Goal: Transaction & Acquisition: Purchase product/service

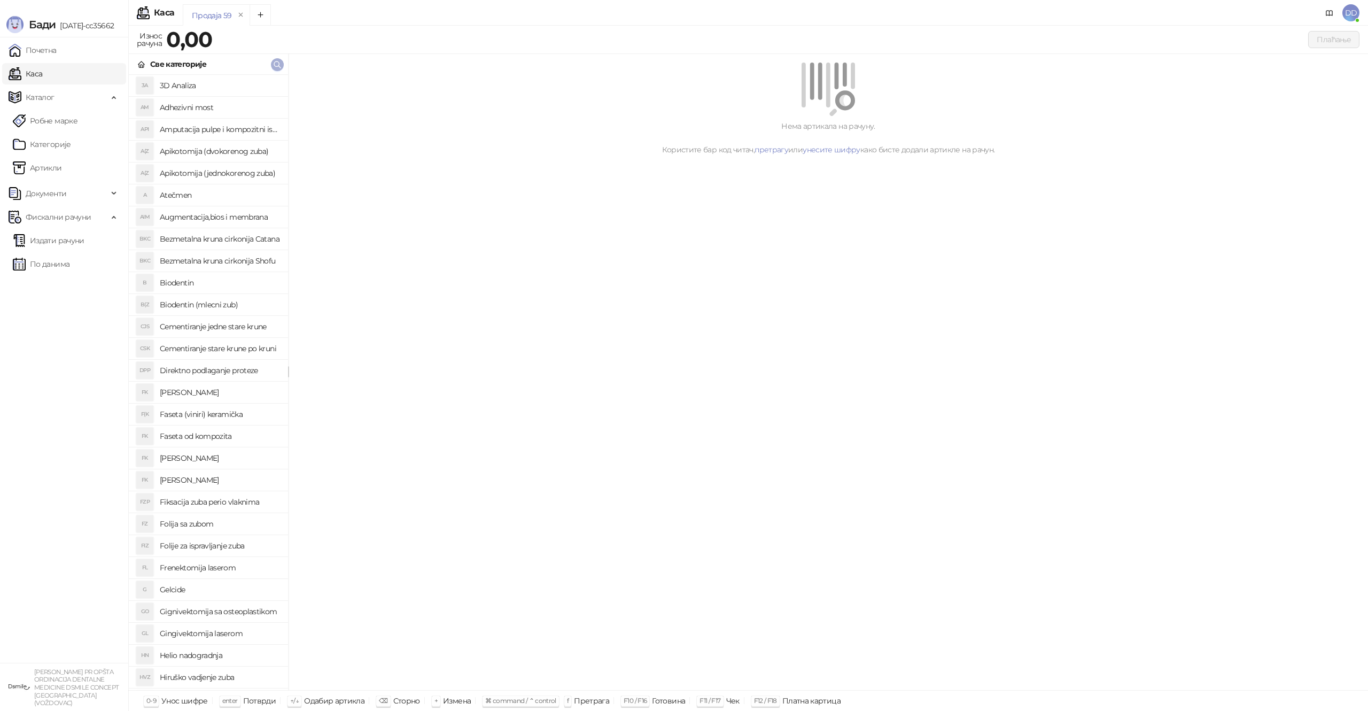
click at [281, 63] on icon "button" at bounding box center [277, 64] width 9 height 9
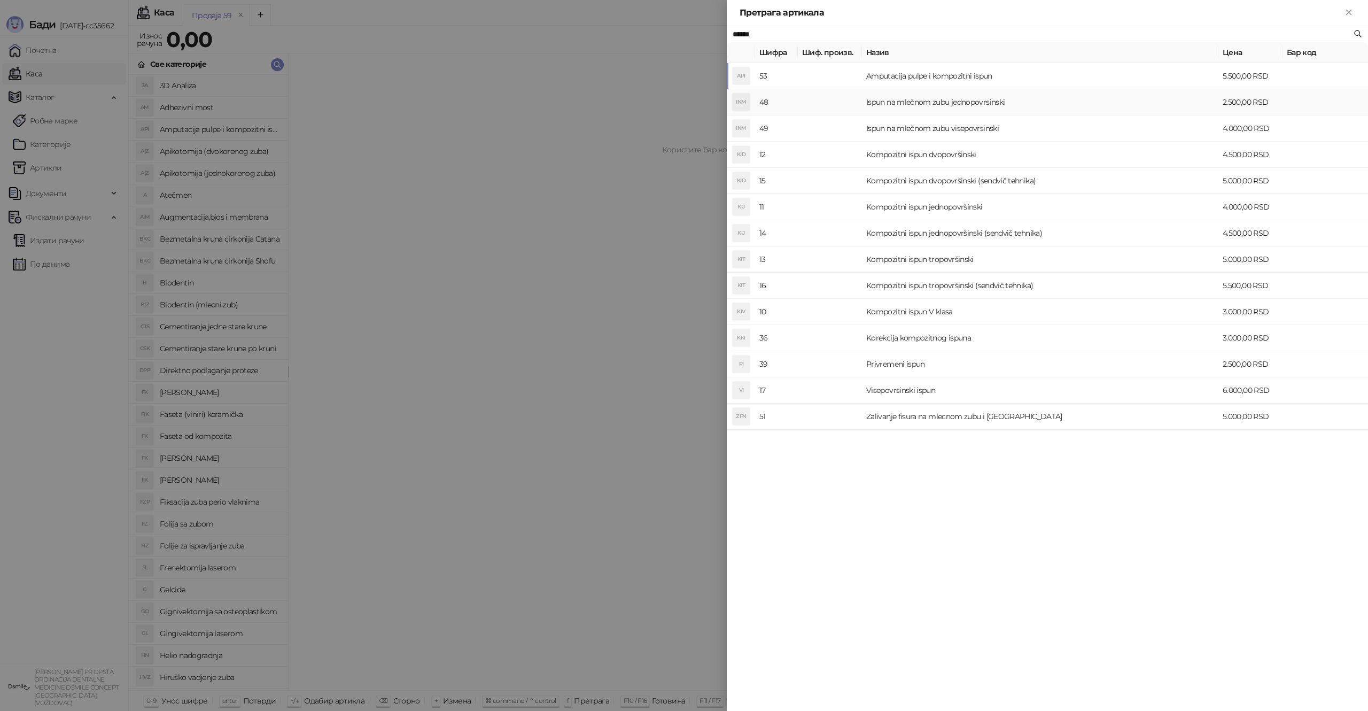
click at [946, 103] on td "Ispun na mlečnom zubu jednopovrsinski" at bounding box center [1040, 102] width 356 height 26
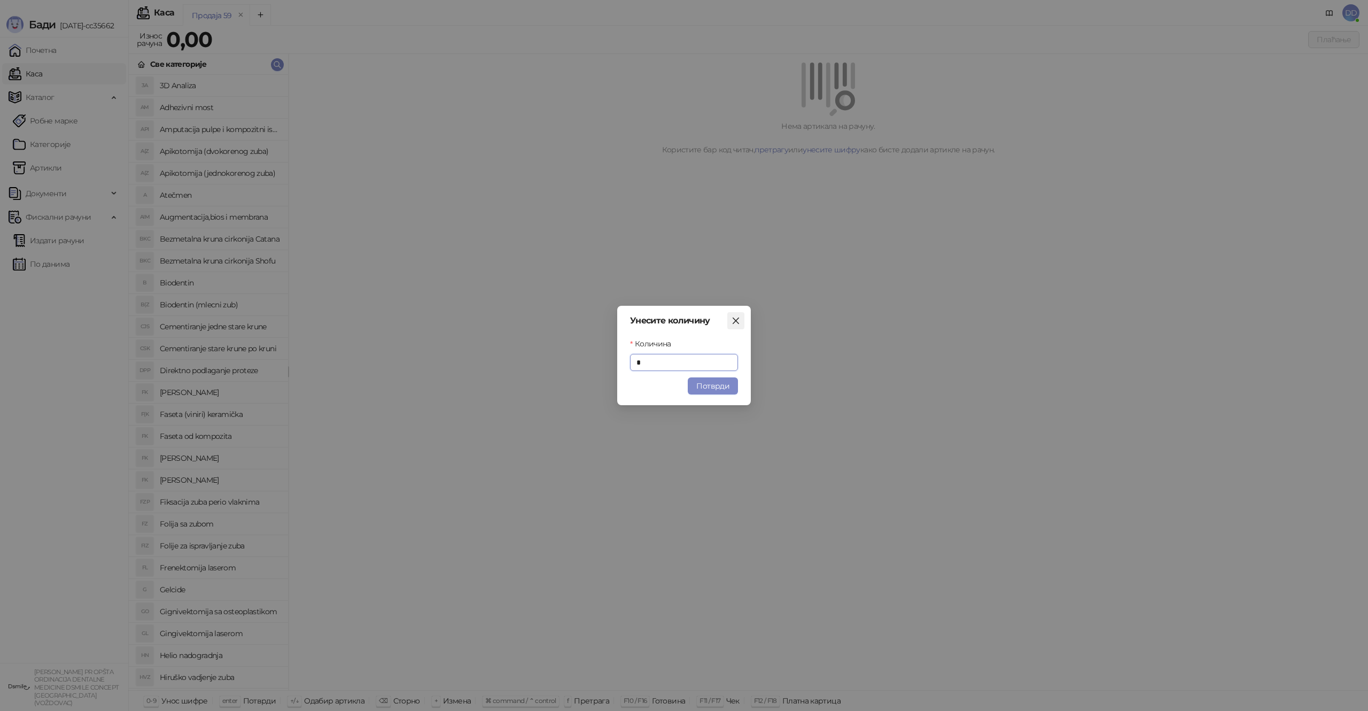
click at [737, 328] on button "Close" at bounding box center [735, 320] width 17 height 17
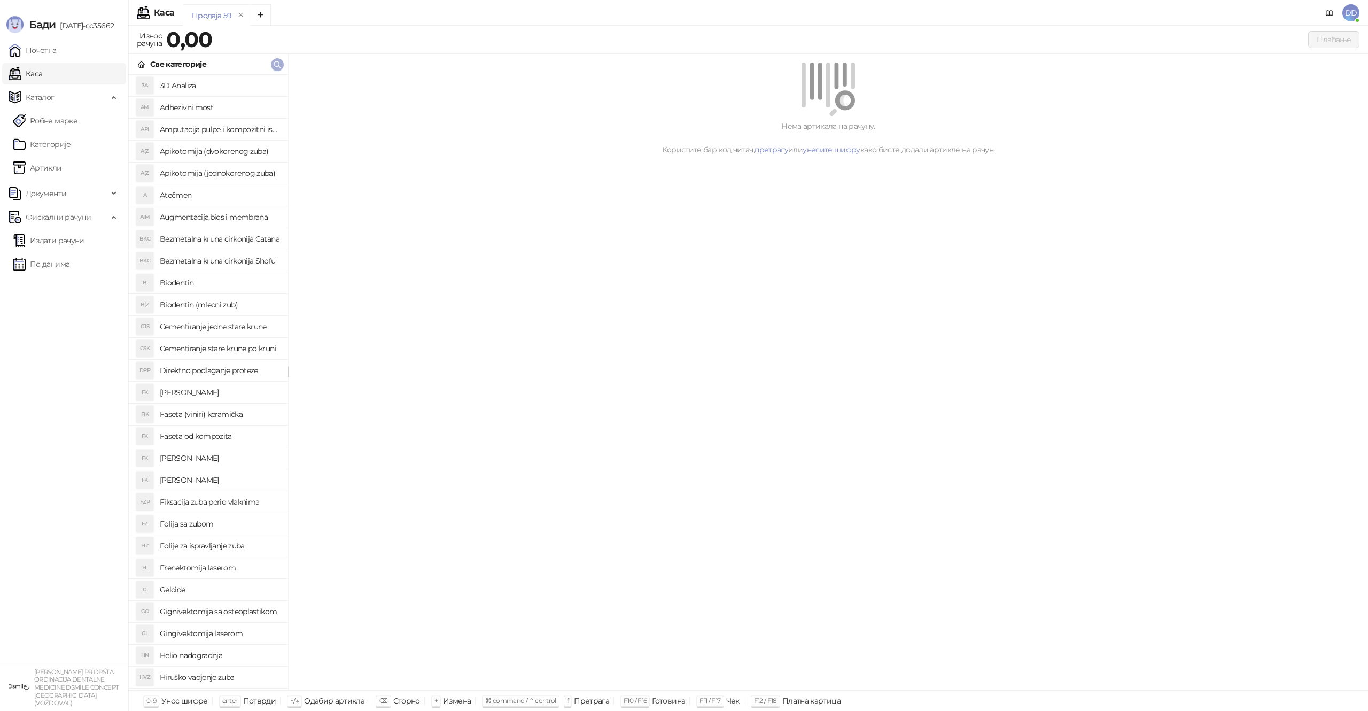
click at [277, 64] on icon "button" at bounding box center [277, 64] width 9 height 9
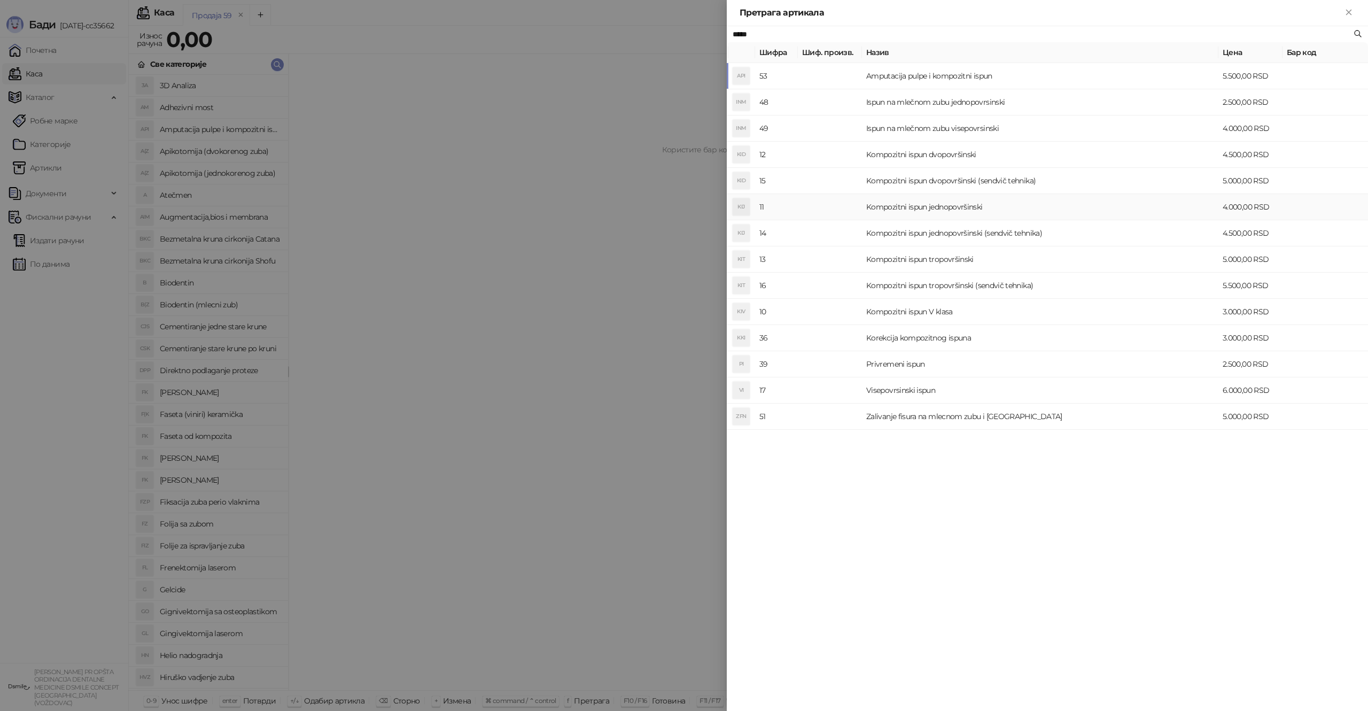
type input "*****"
click at [968, 211] on td "Kompozitni ispun jednopovršinski" at bounding box center [1040, 207] width 356 height 26
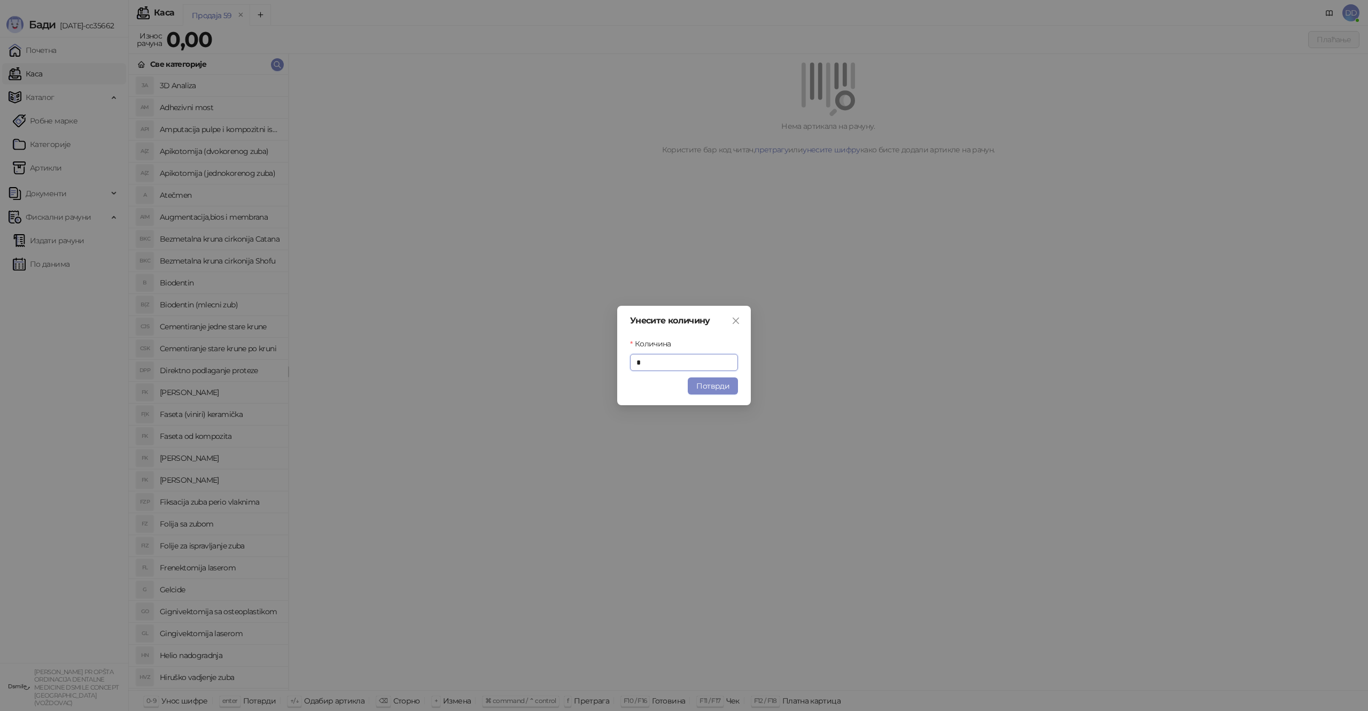
type input "*"
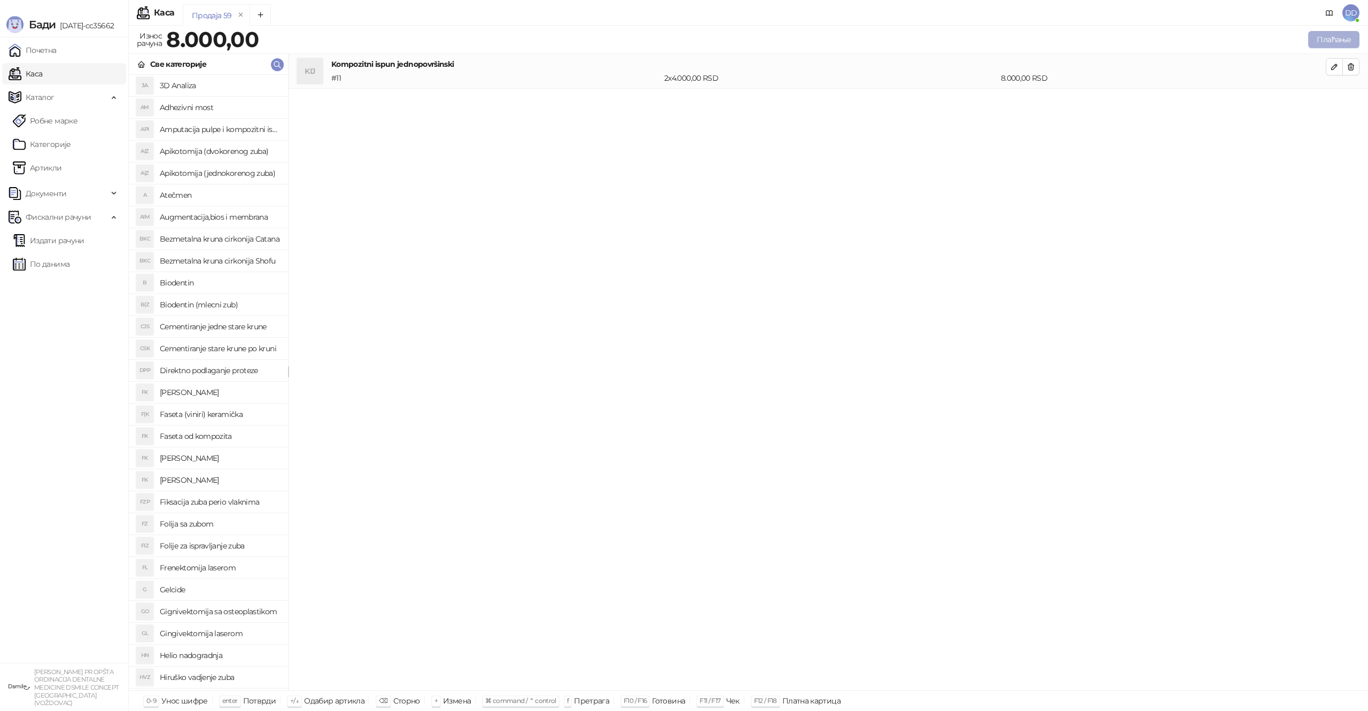
click at [1341, 36] on button "Плаћање" at bounding box center [1333, 39] width 51 height 17
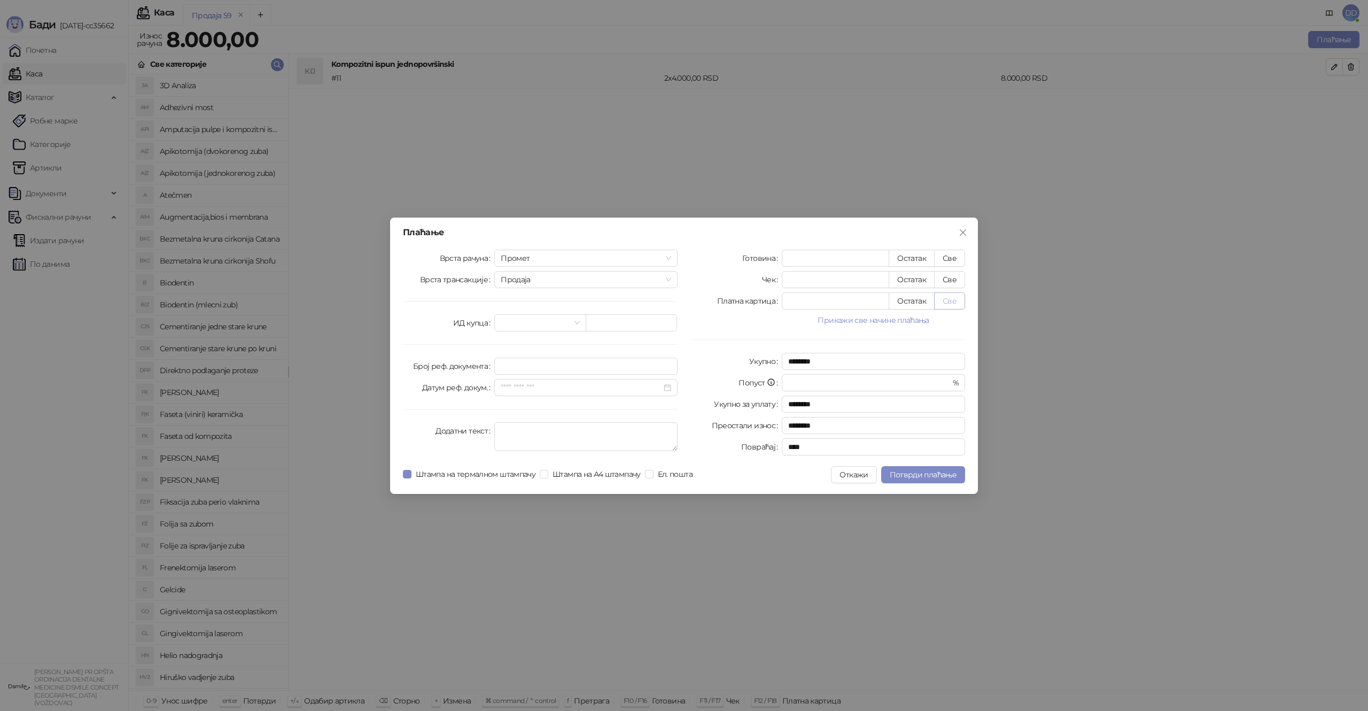
click at [955, 309] on button "Све" at bounding box center [949, 300] width 31 height 17
type input "****"
click at [930, 481] on button "Потврди плаћање" at bounding box center [923, 474] width 84 height 17
